Goal: Understand process/instructions: Learn how to perform a task or action

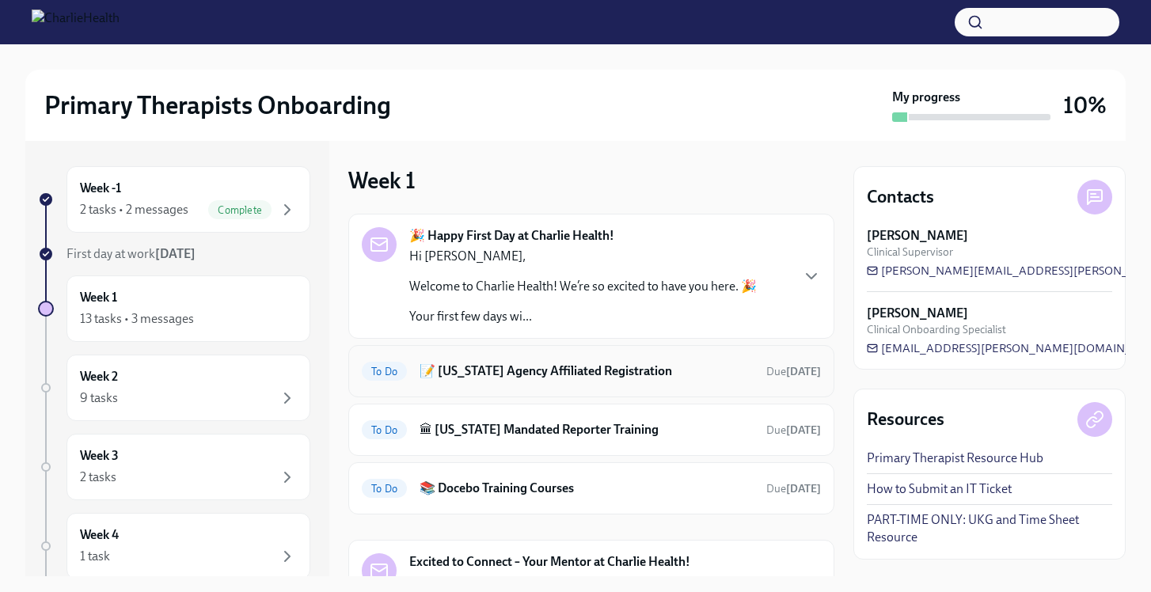
click at [569, 369] on h6 "📝 [US_STATE] Agency Affiliated Registration" at bounding box center [587, 371] width 334 height 17
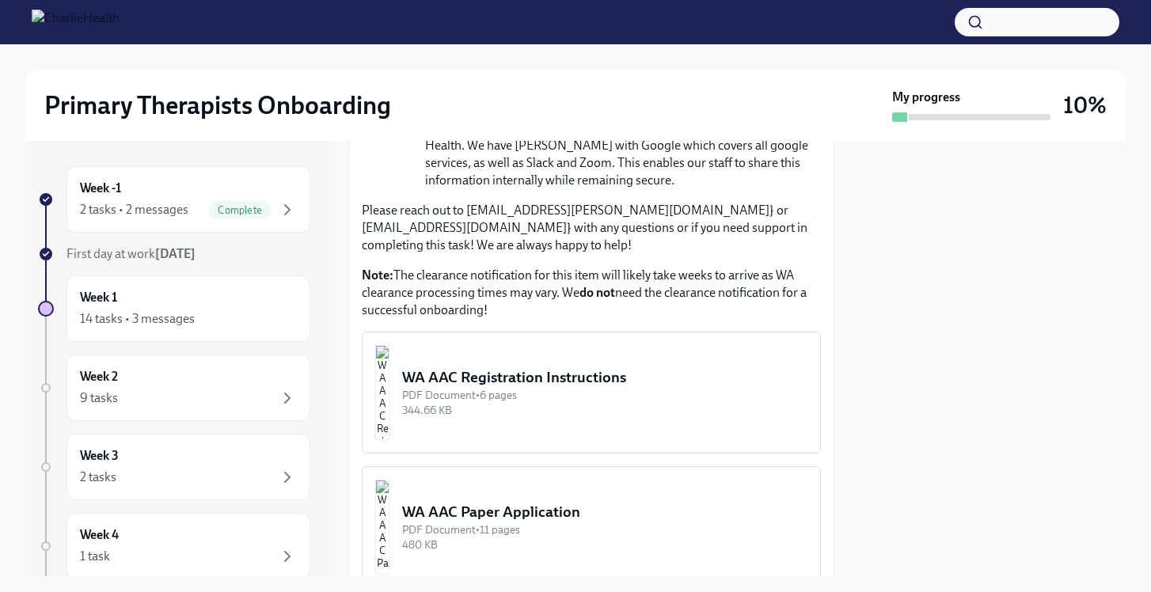
scroll to position [797, 0]
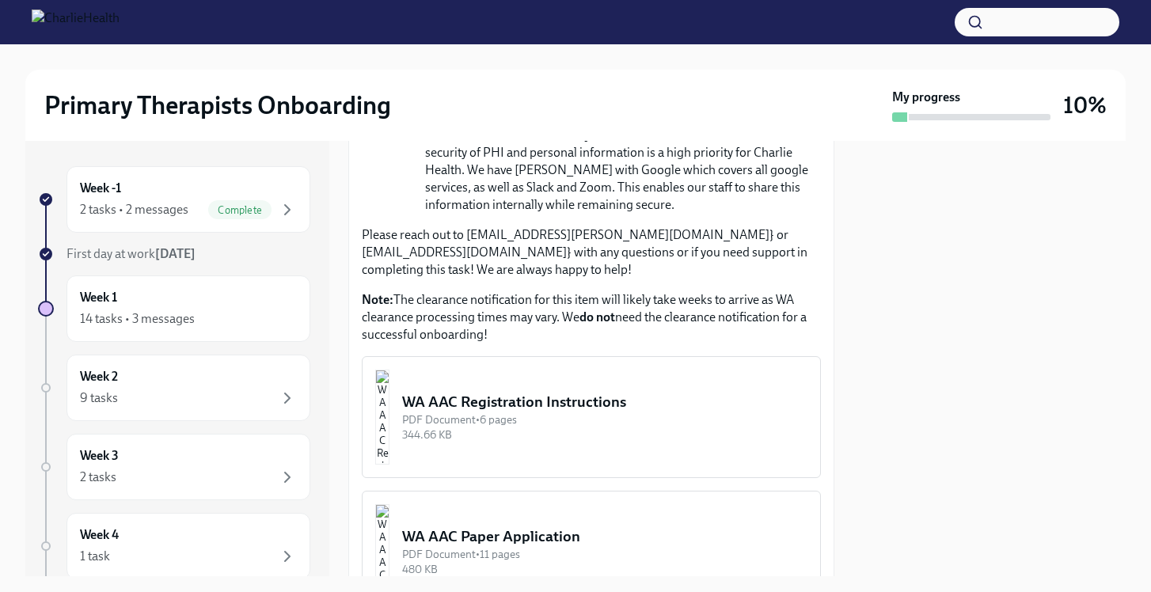
click at [559, 392] on div "WA AAC Registration Instructions" at bounding box center [604, 402] width 405 height 21
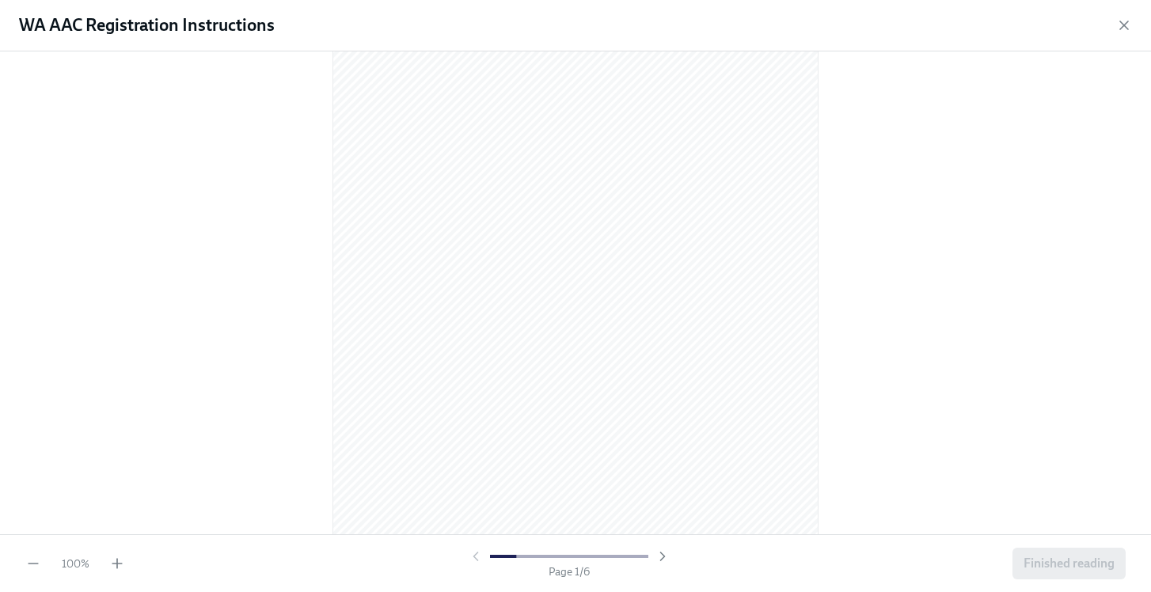
scroll to position [89, 0]
click at [661, 556] on icon "button" at bounding box center [663, 557] width 16 height 16
click at [662, 557] on icon "button" at bounding box center [662, 557] width 4 height 8
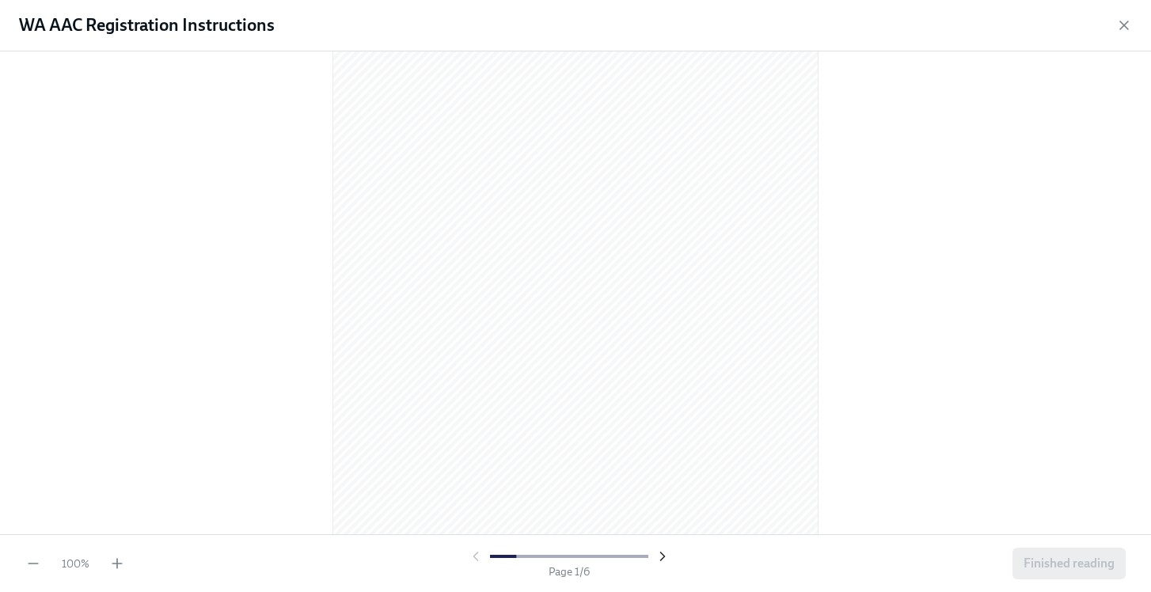
click at [662, 556] on icon "button" at bounding box center [663, 557] width 16 height 16
click at [658, 559] on icon "button" at bounding box center [663, 557] width 16 height 16
click at [659, 559] on icon "button" at bounding box center [663, 557] width 16 height 16
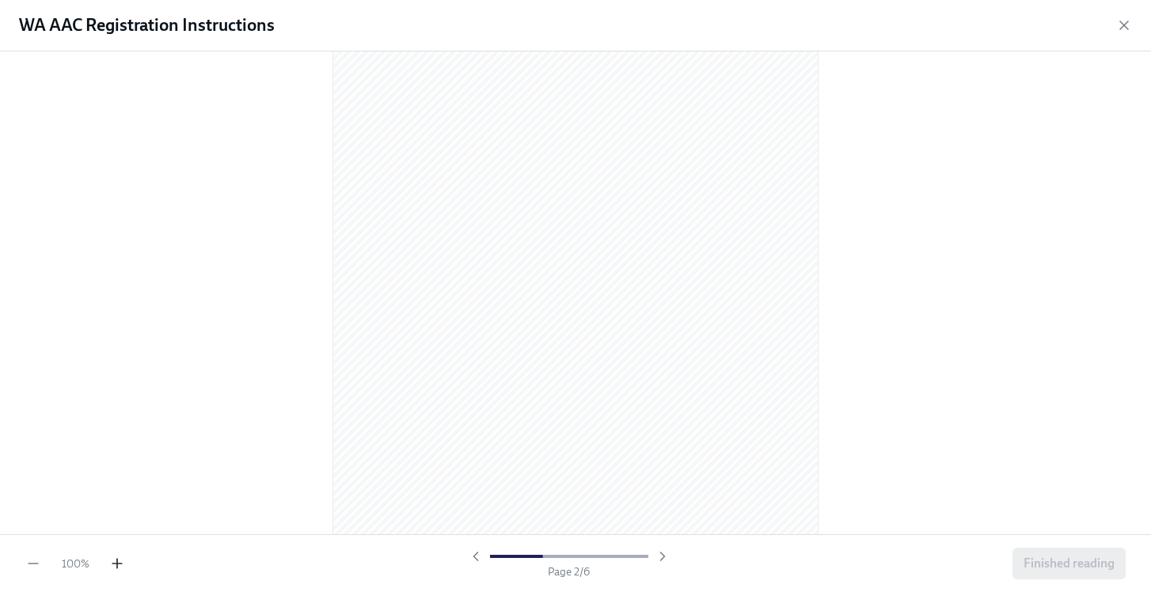
click at [116, 566] on icon "button" at bounding box center [117, 564] width 16 height 16
click at [1128, 20] on icon "button" at bounding box center [1124, 25] width 16 height 16
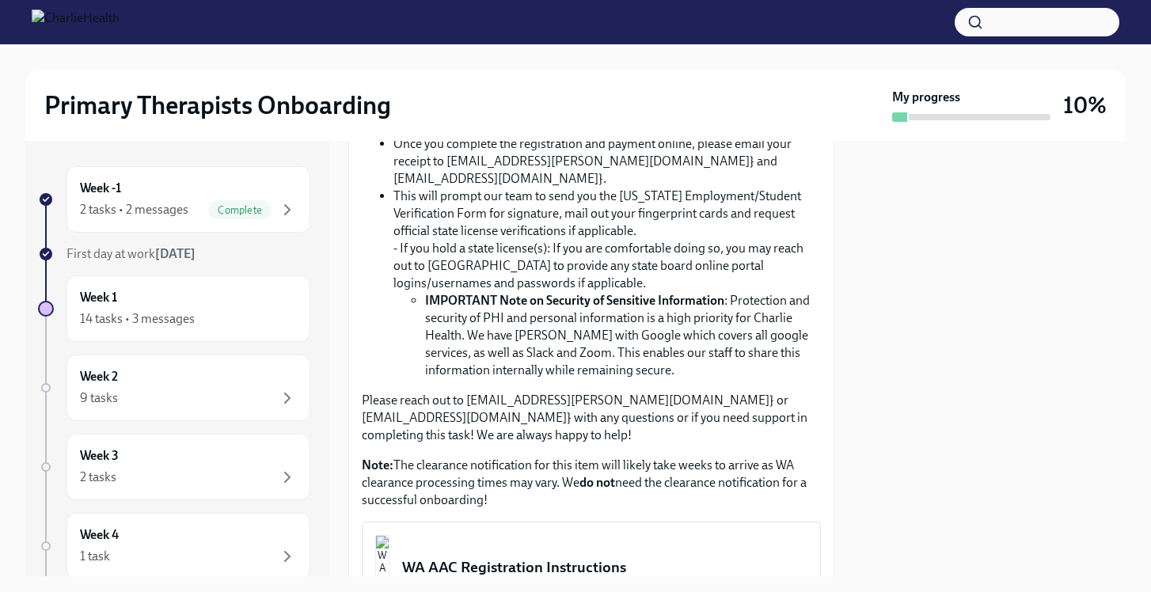
scroll to position [626, 0]
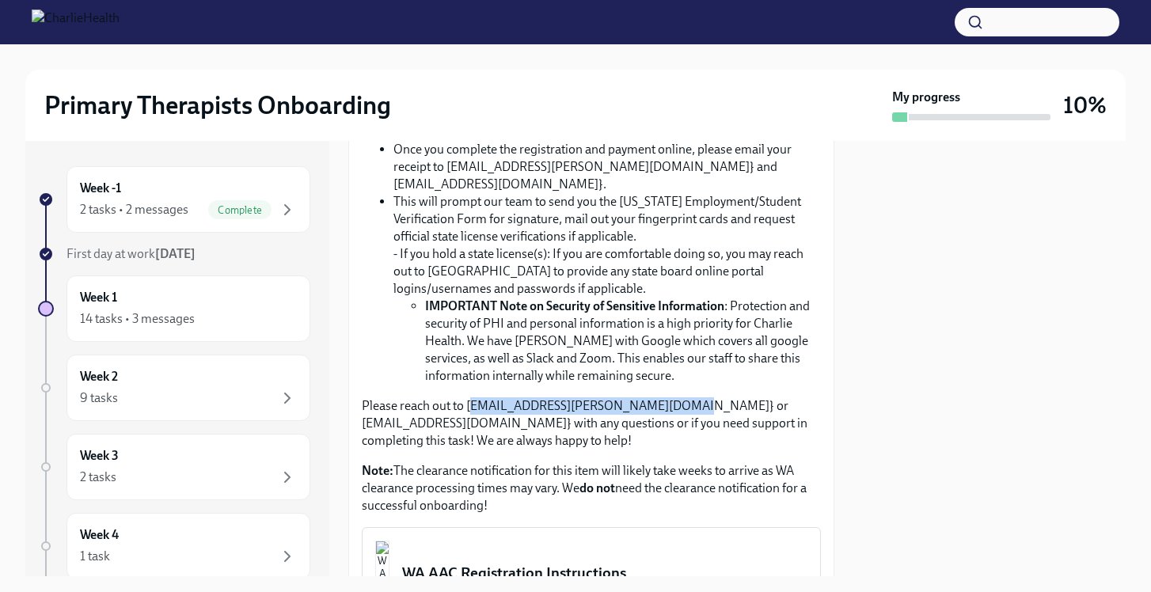
drag, startPoint x: 666, startPoint y: 392, endPoint x: 470, endPoint y: 391, distance: 196.3
click at [470, 397] on p "Please reach out to [EMAIL_ADDRESS][PERSON_NAME][DOMAIN_NAME]} or [EMAIL_ADDRES…" at bounding box center [591, 423] width 459 height 52
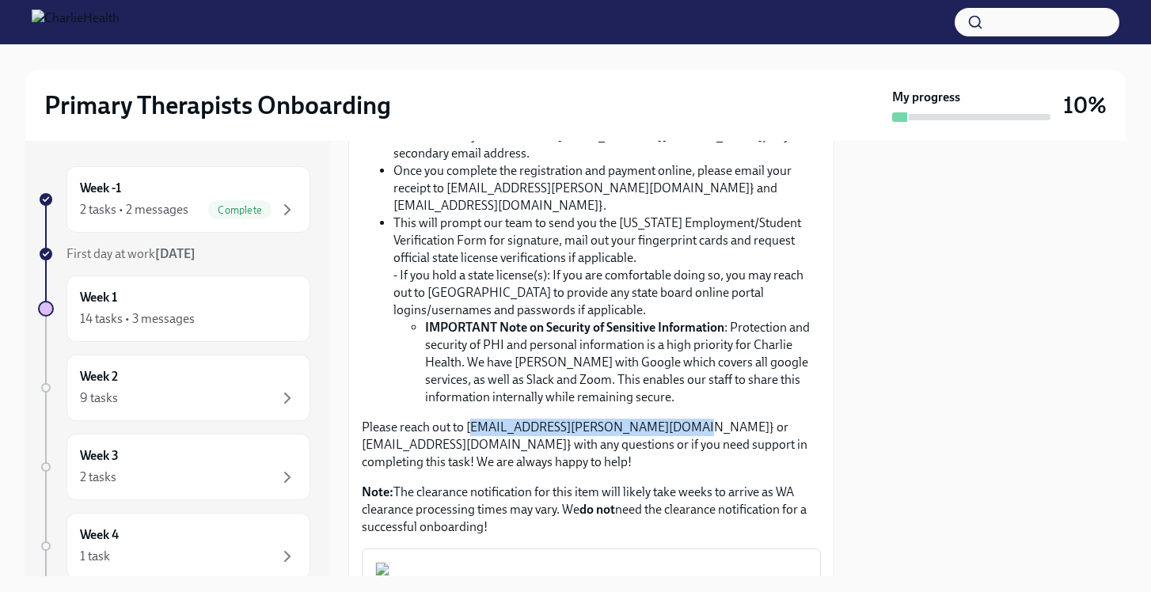
scroll to position [613, 0]
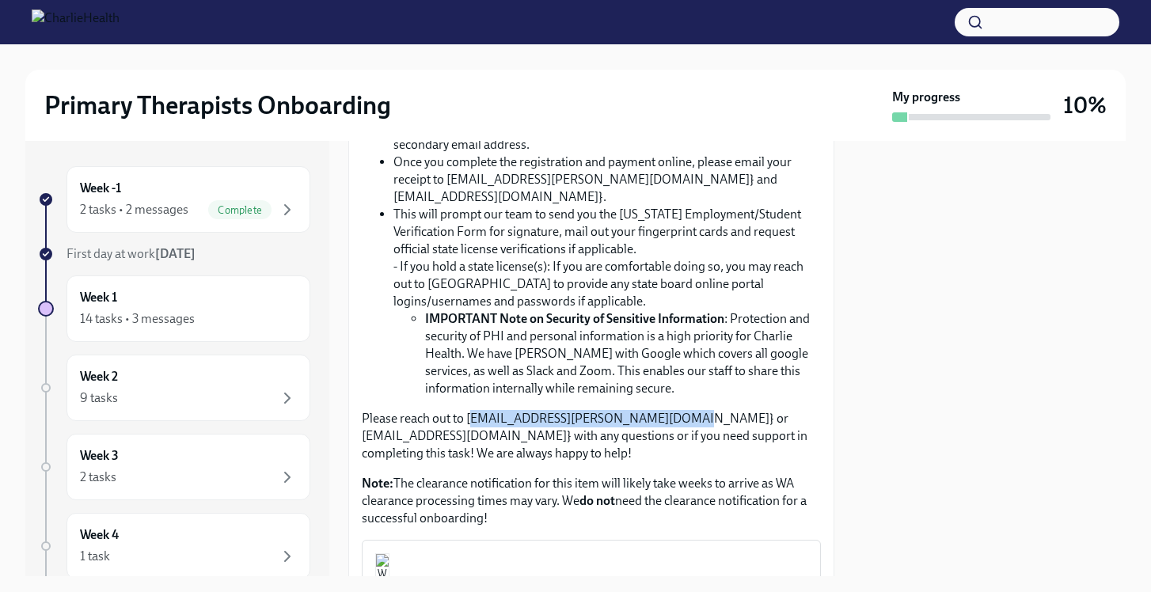
copy p "[EMAIL_ADDRESS][PERSON_NAME][DOMAIN_NAME]"
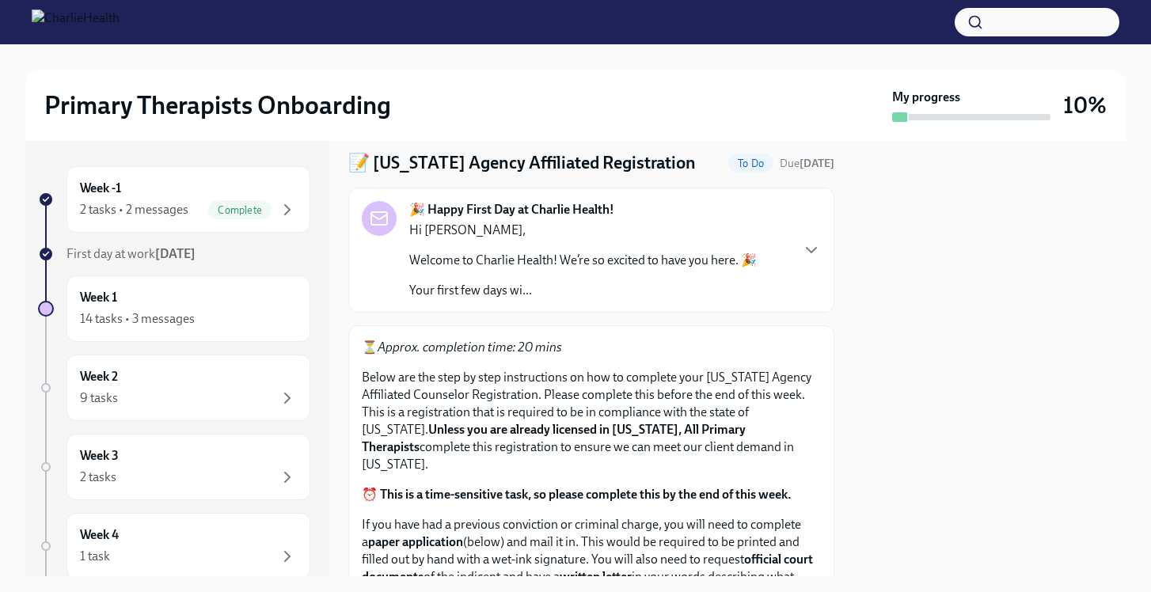
scroll to position [0, 0]
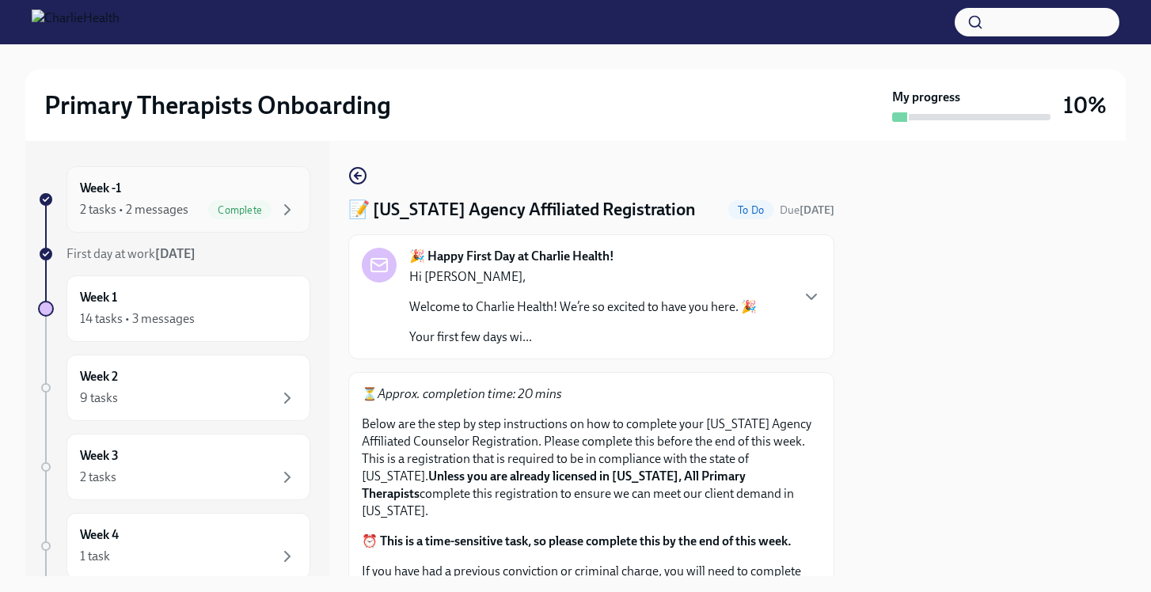
click at [200, 183] on div "Week -1 2 tasks • 2 messages Complete" at bounding box center [188, 200] width 217 height 40
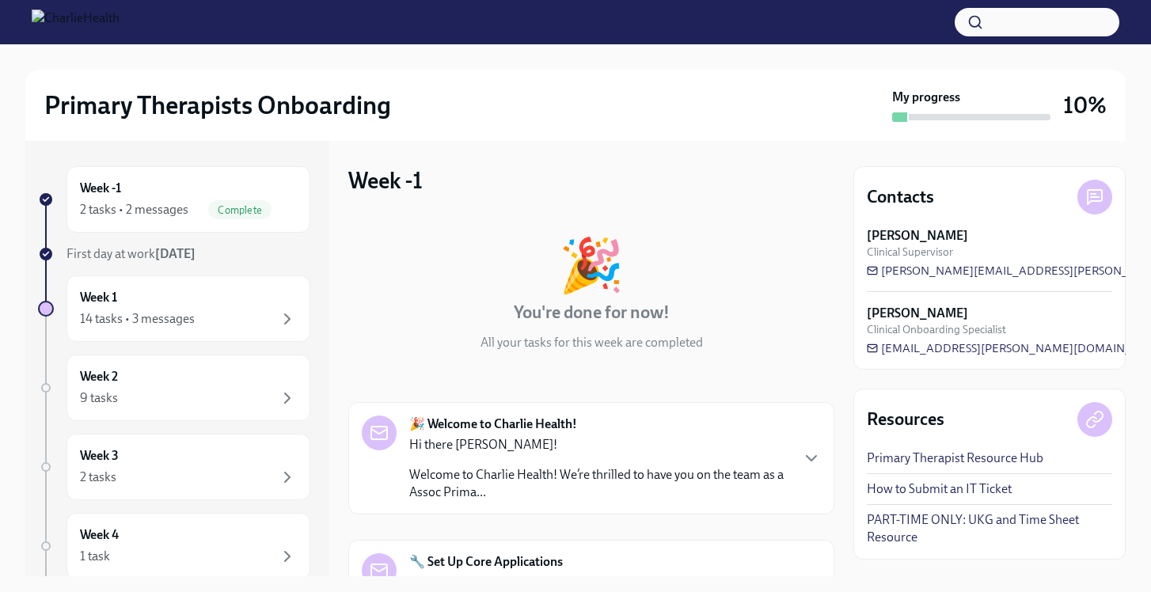
drag, startPoint x: 990, startPoint y: 235, endPoint x: 844, endPoint y: 237, distance: 146.4
click at [844, 237] on div "Week -1 2 tasks • 2 messages Complete First day at work [DATE] Week 1 14 tasks …" at bounding box center [575, 358] width 1100 height 435
copy strong "[PERSON_NAME]"
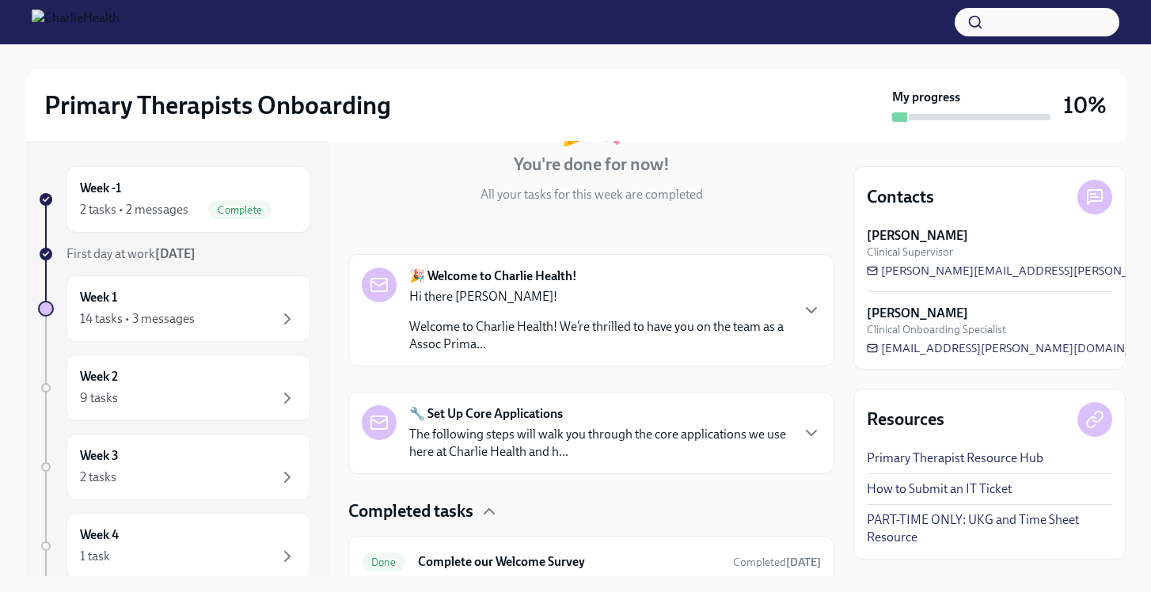
scroll to position [275, 0]
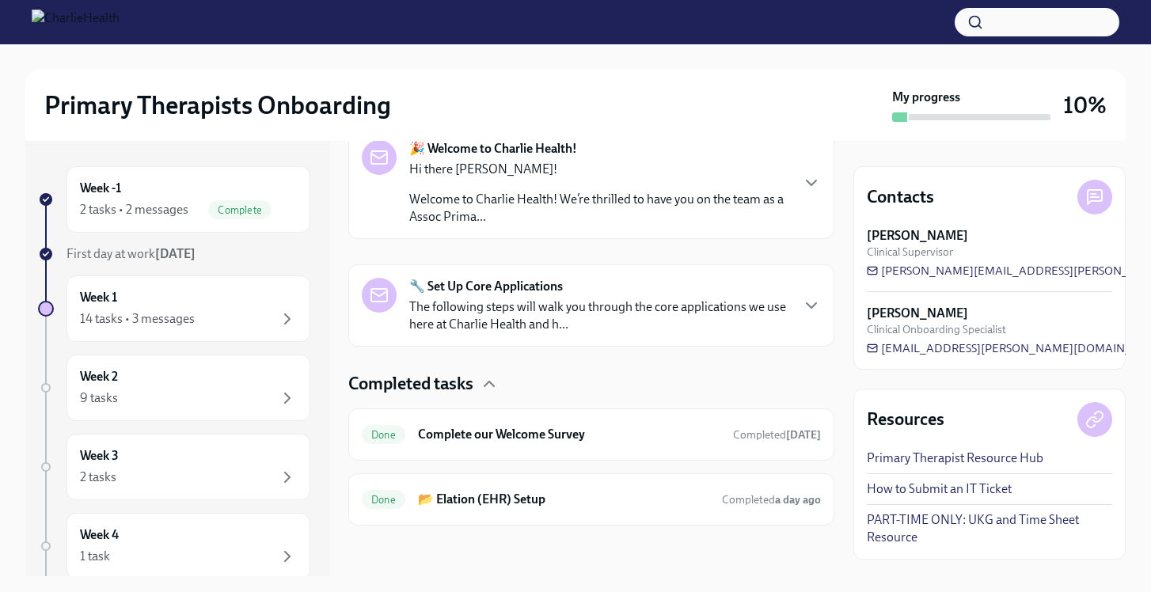
click at [506, 294] on strong "🔧 Set Up Core Applications" at bounding box center [486, 286] width 154 height 17
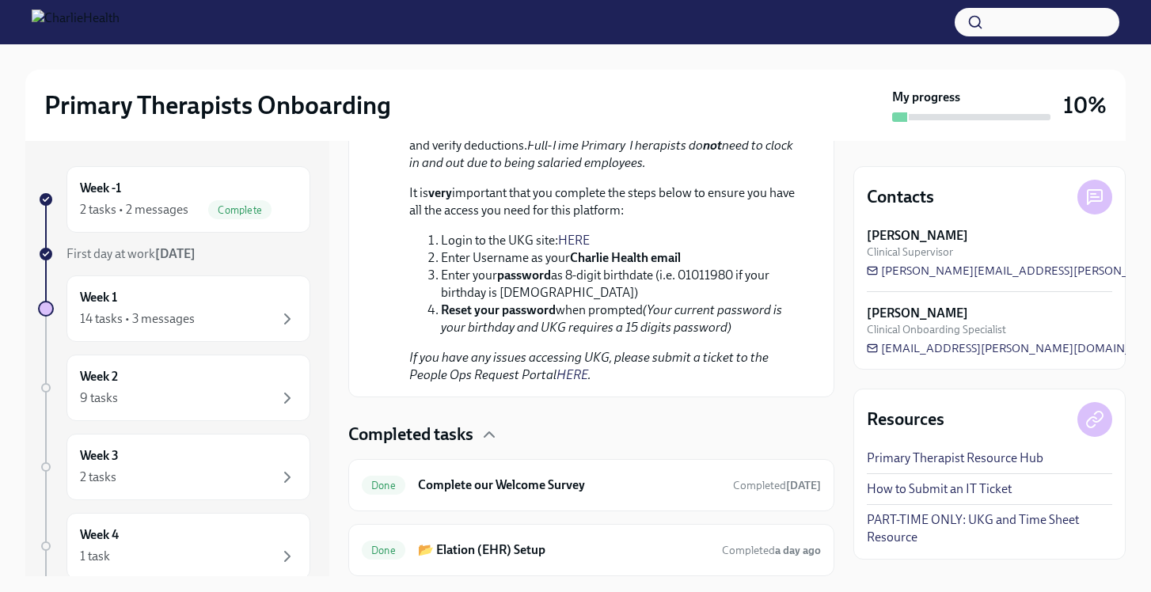
scroll to position [1455, 0]
